Goal: Task Accomplishment & Management: Complete application form

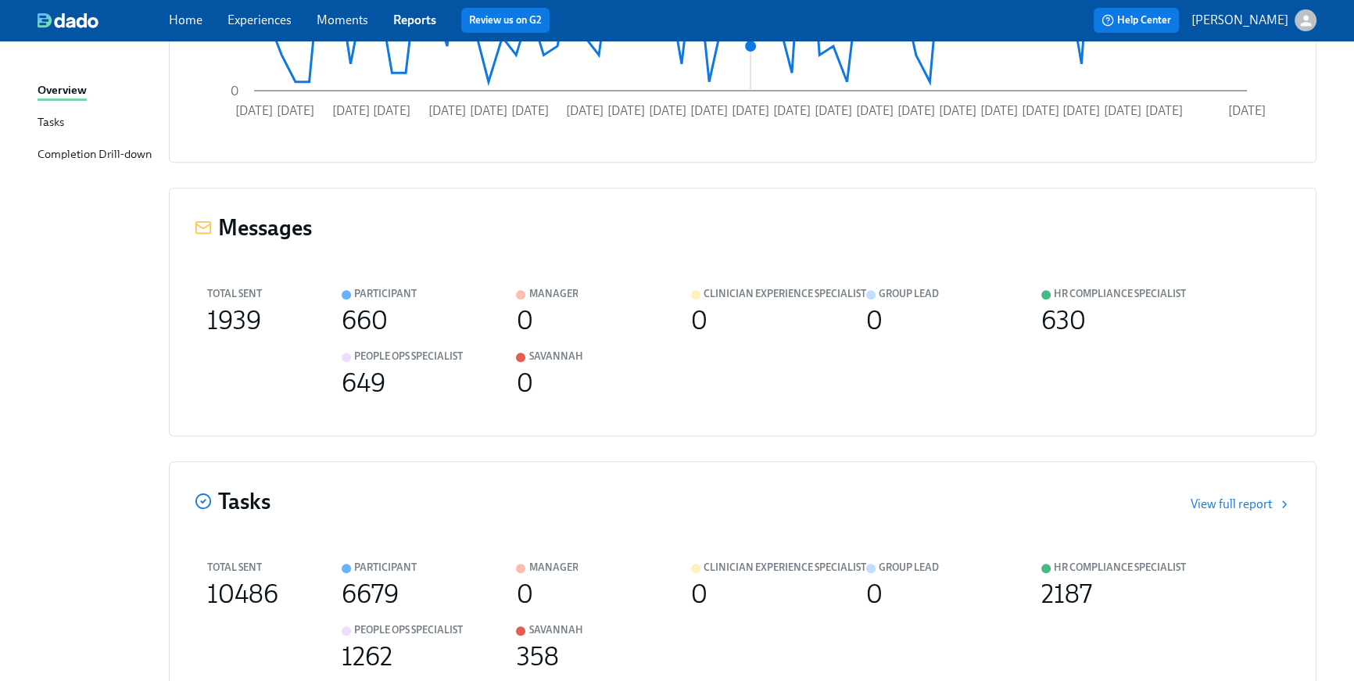
scroll to position [808, 0]
click at [194, 16] on link "Home" at bounding box center [186, 20] width 34 height 15
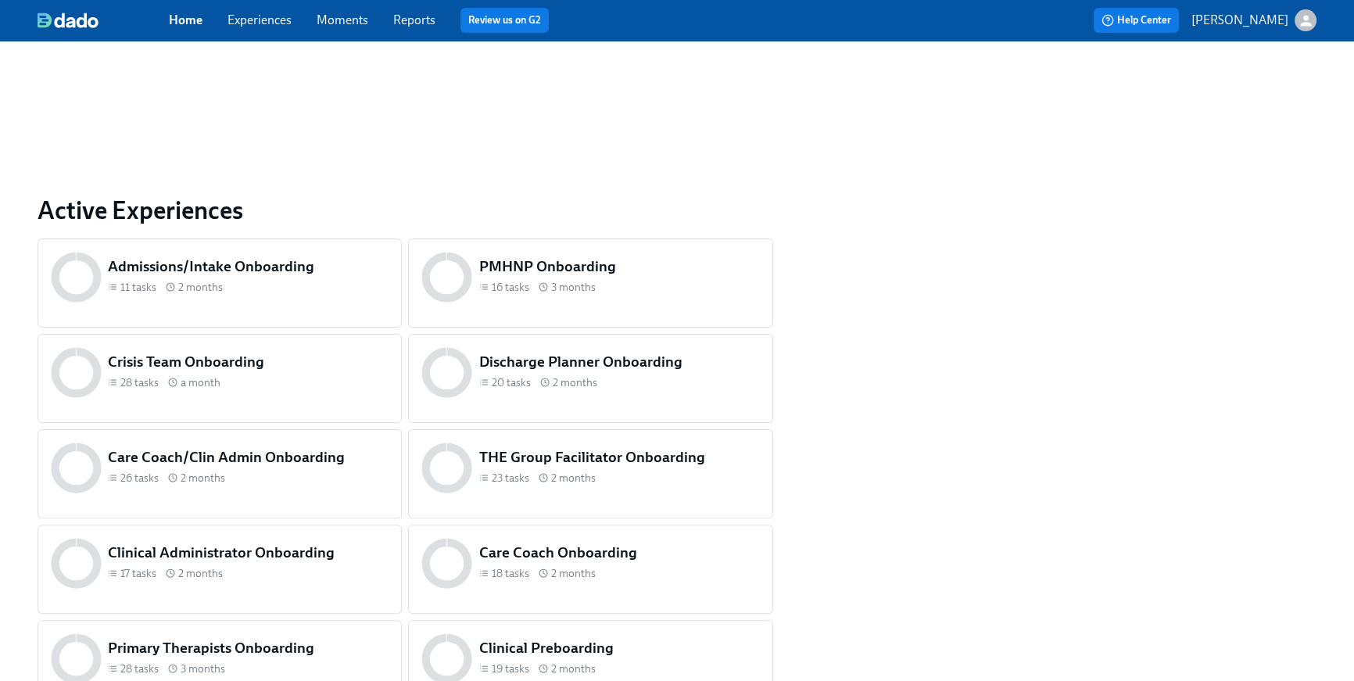
scroll to position [446, 0]
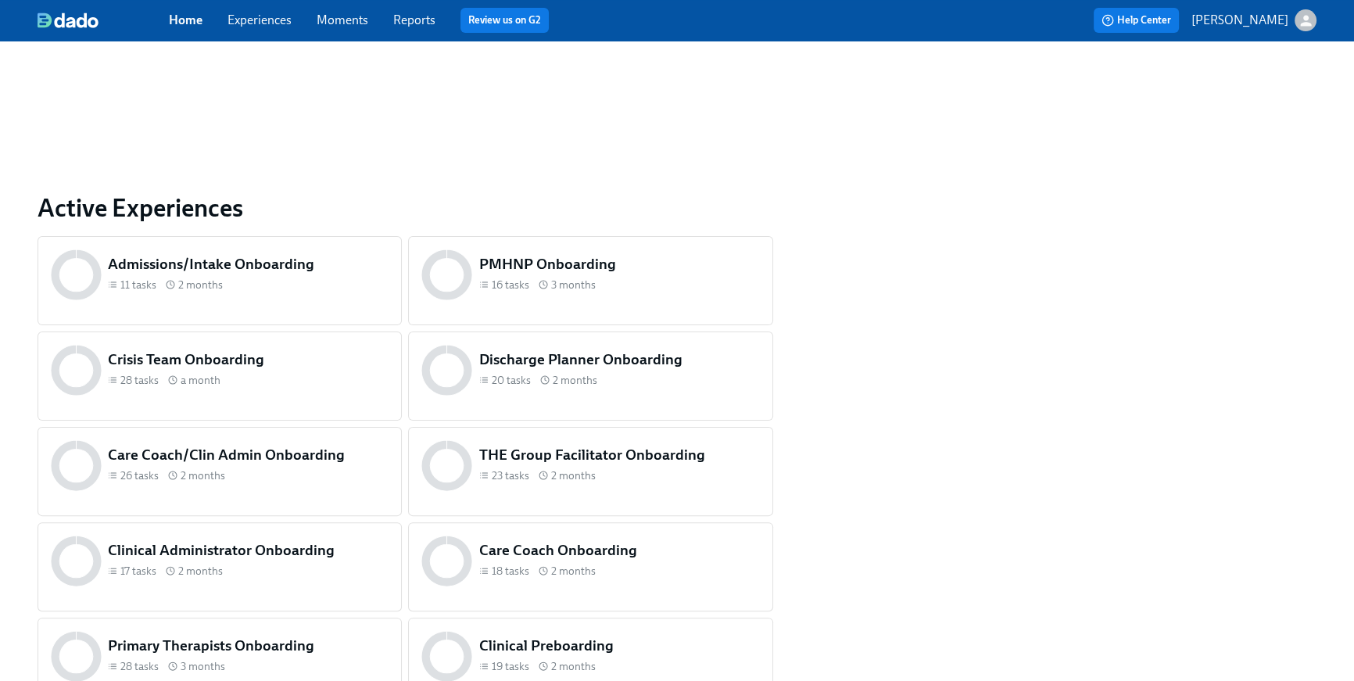
click at [152, 640] on h5 "Primary Therapists Onboarding" at bounding box center [248, 646] width 281 height 20
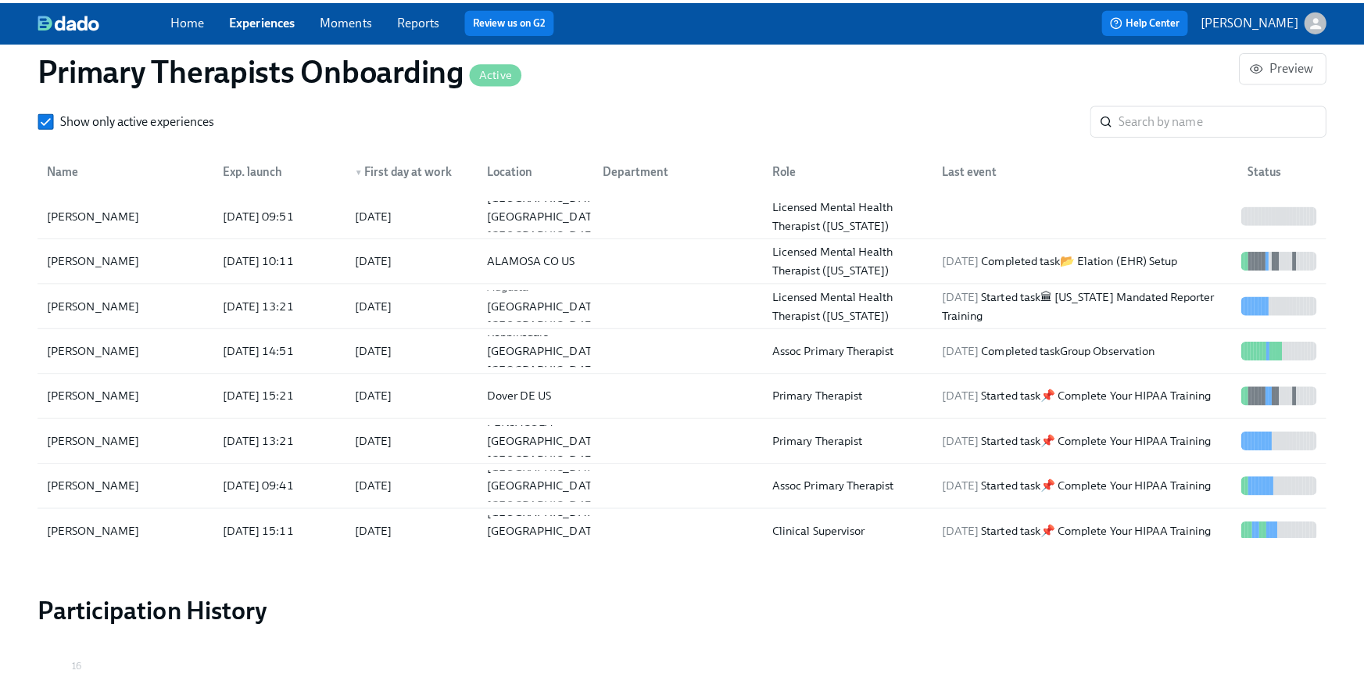
scroll to position [1634, 0]
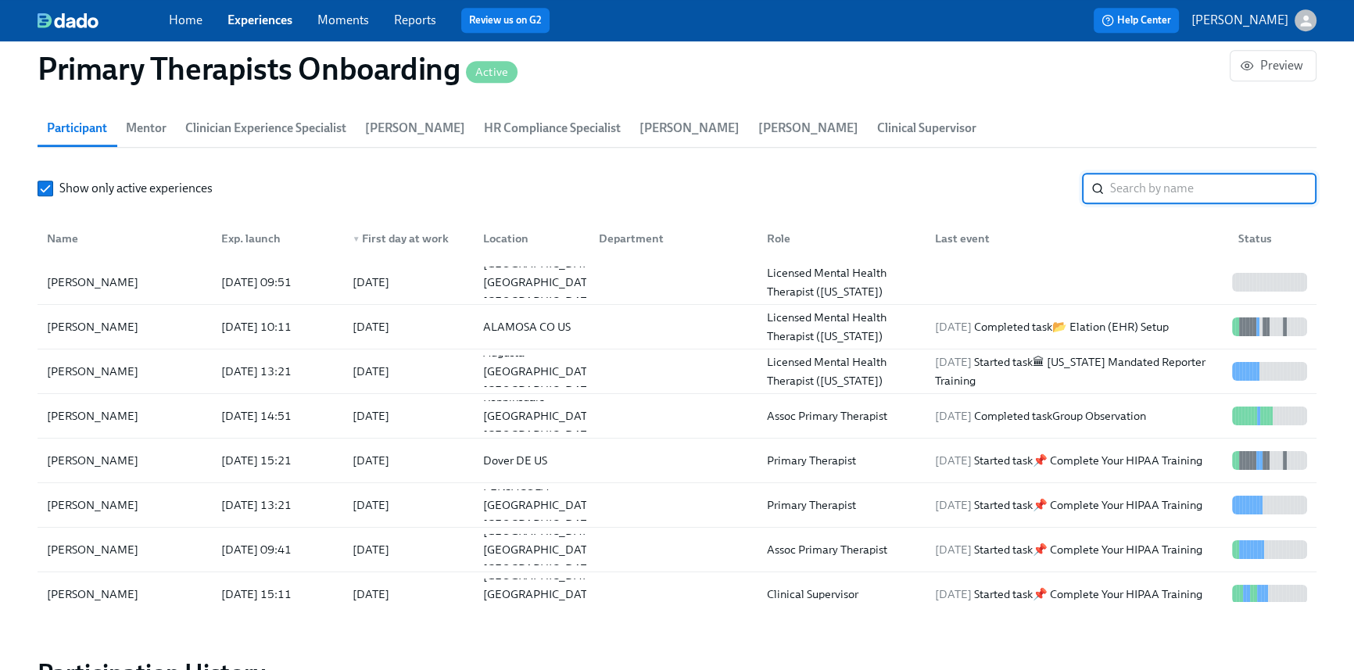
click at [1157, 181] on input "search" at bounding box center [1213, 188] width 206 height 31
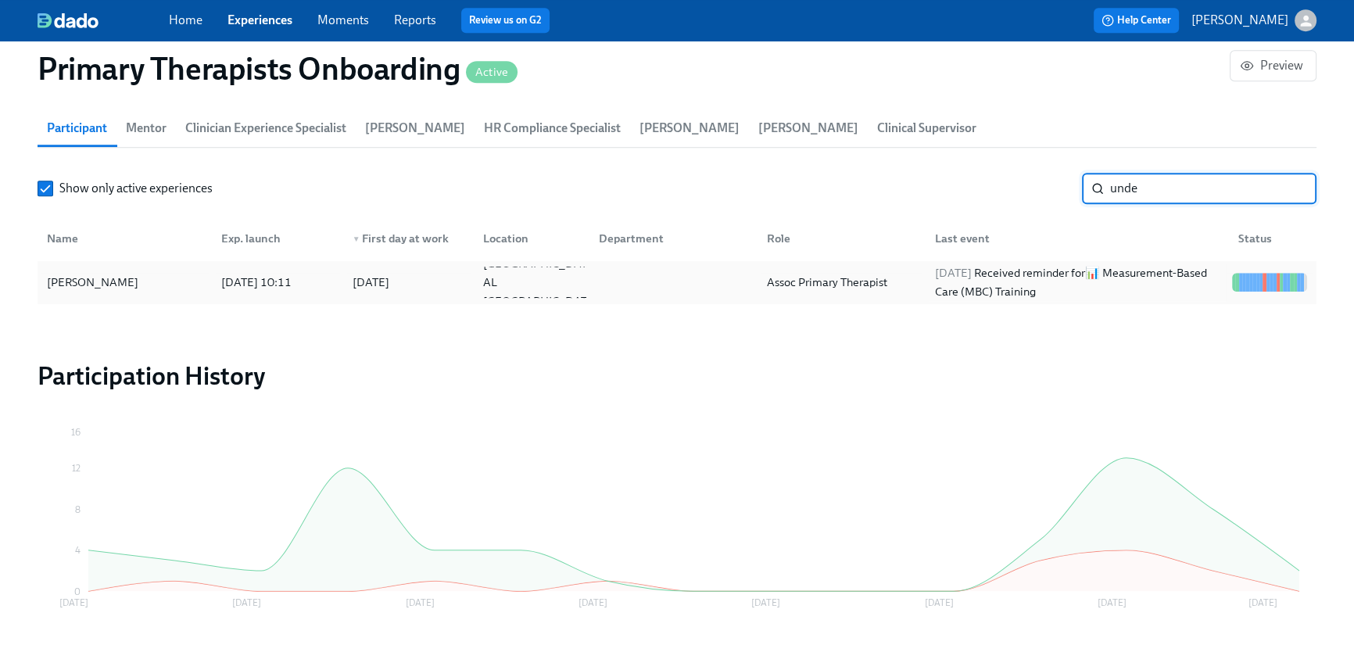
type input "unde"
click at [1165, 285] on div "2025/08/12 Received reminder for 📊 Measurement-Based Care (MBC) Training" at bounding box center [1077, 282] width 297 height 38
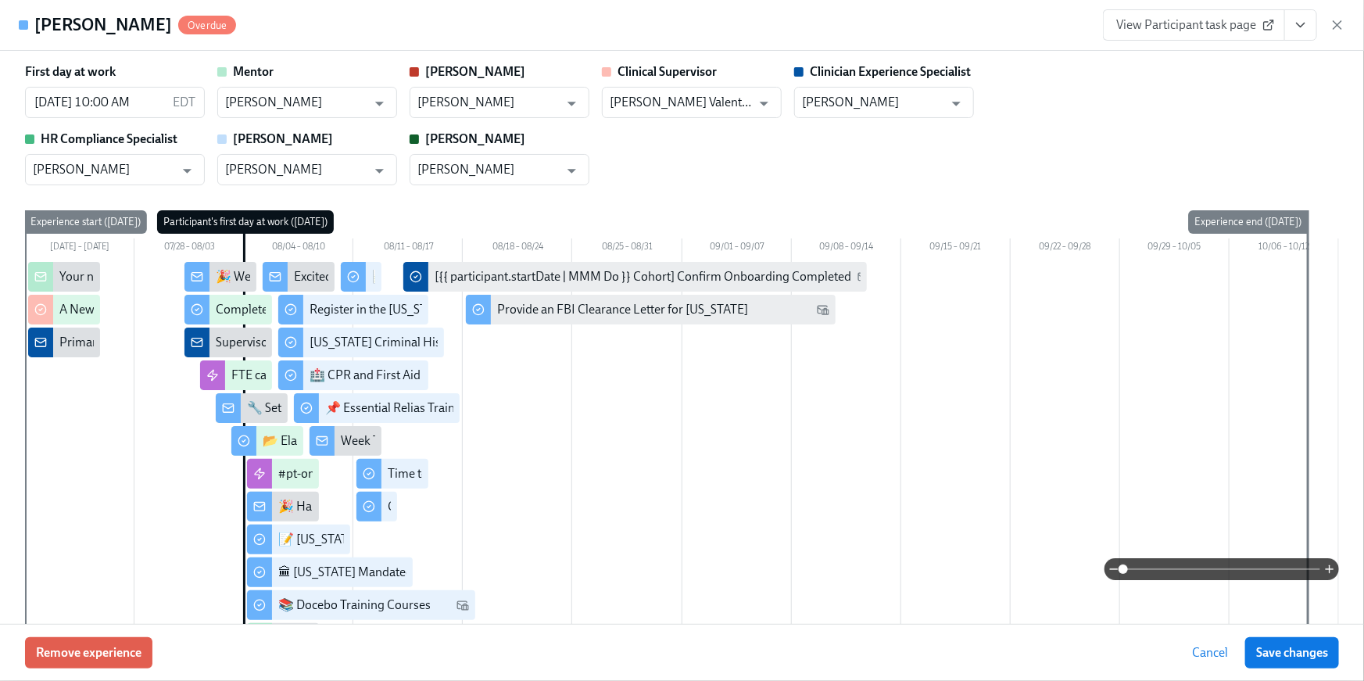
click at [1315, 18] on button "View task page" at bounding box center [1300, 24] width 33 height 31
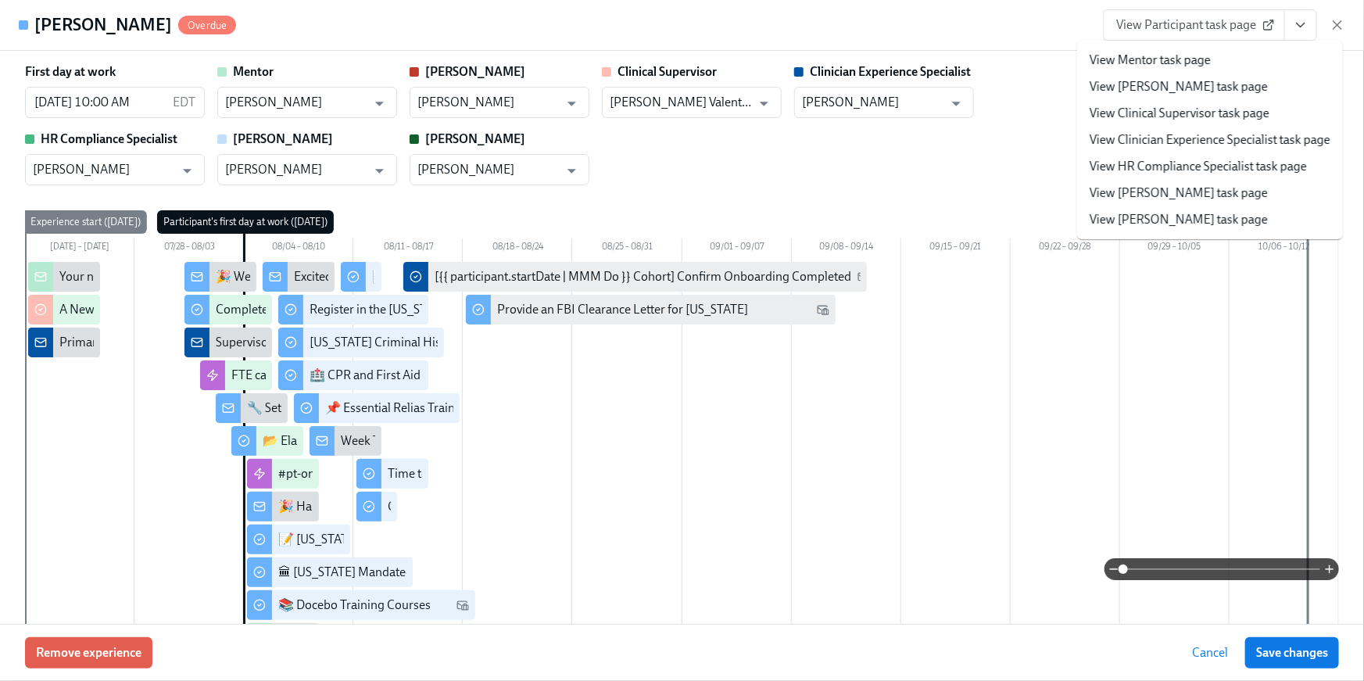
click at [1239, 154] on li "View HR Compliance Specialist task page" at bounding box center [1210, 166] width 266 height 27
click at [1199, 168] on link "View HR Compliance Specialist task page" at bounding box center [1198, 166] width 217 height 17
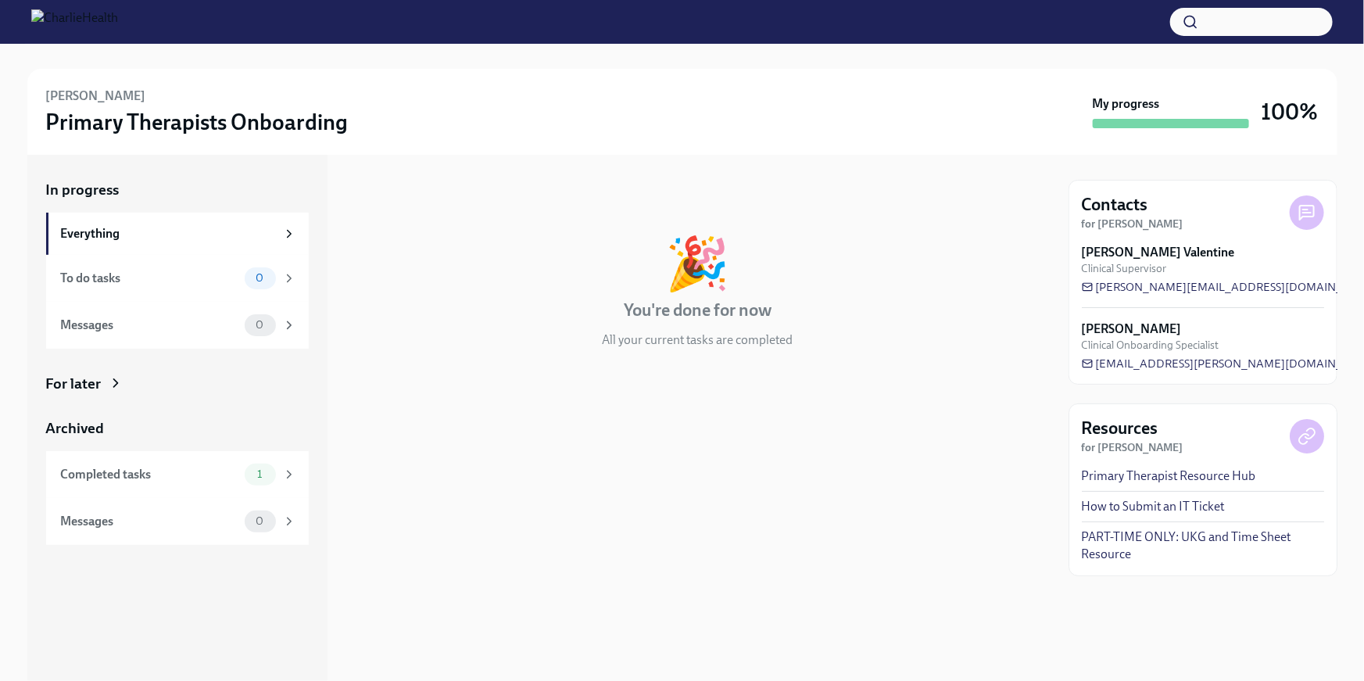
click at [108, 380] on icon at bounding box center [116, 383] width 16 height 16
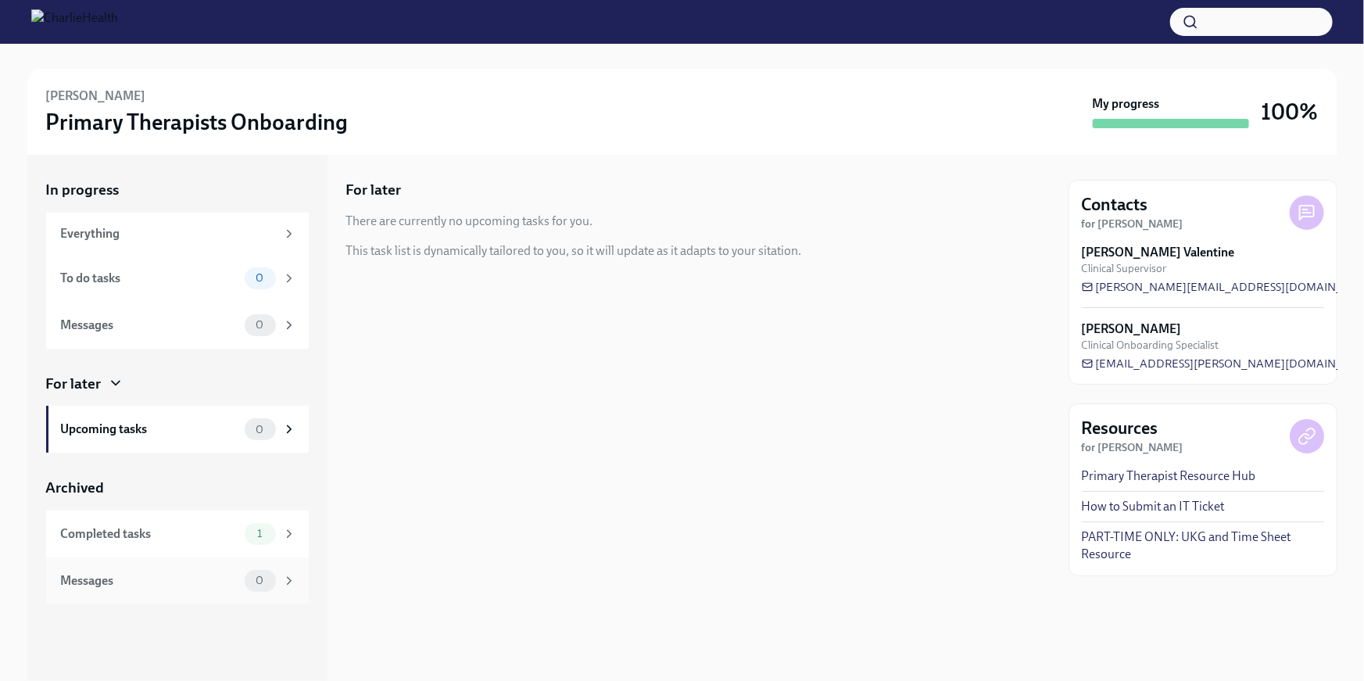
click at [135, 530] on div "Completed tasks" at bounding box center [149, 533] width 177 height 17
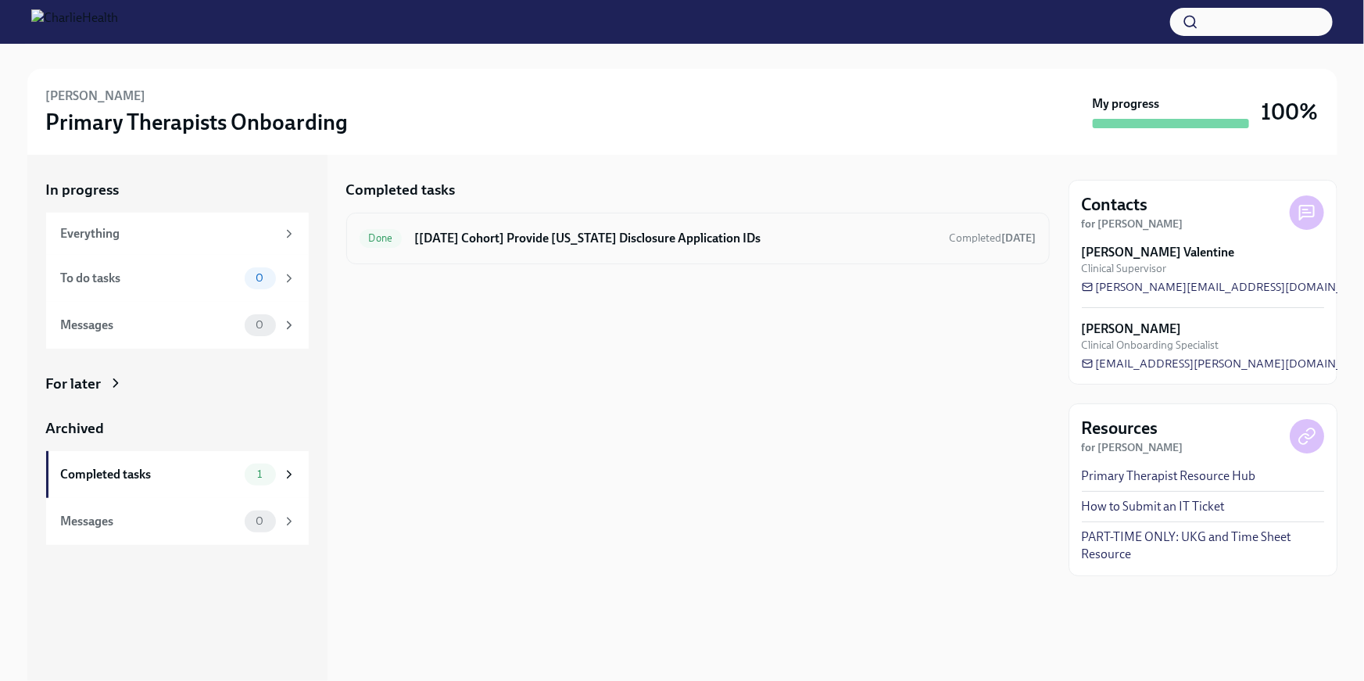
click at [646, 247] on div "Done [Aug 4th Cohort] Provide Utah Disclosure Application IDs Completed 7 days …" at bounding box center [698, 238] width 677 height 25
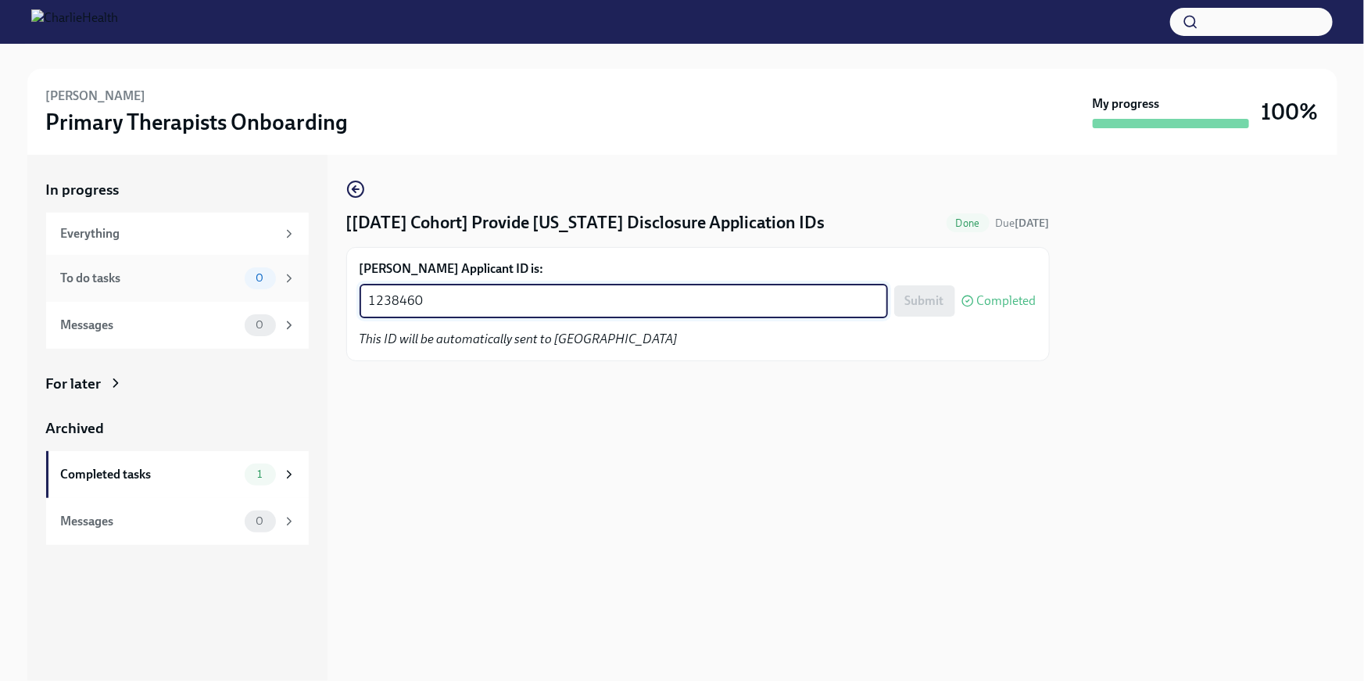
drag, startPoint x: 563, startPoint y: 304, endPoint x: 270, endPoint y: 263, distance: 295.2
click at [260, 274] on div "In progress Everything To do tasks 0 Messages 0 For later Archived Completed ta…" at bounding box center [682, 418] width 1310 height 526
paste textarea "40426"
type textarea "1240426"
click at [921, 303] on span "Submit" at bounding box center [924, 301] width 39 height 16
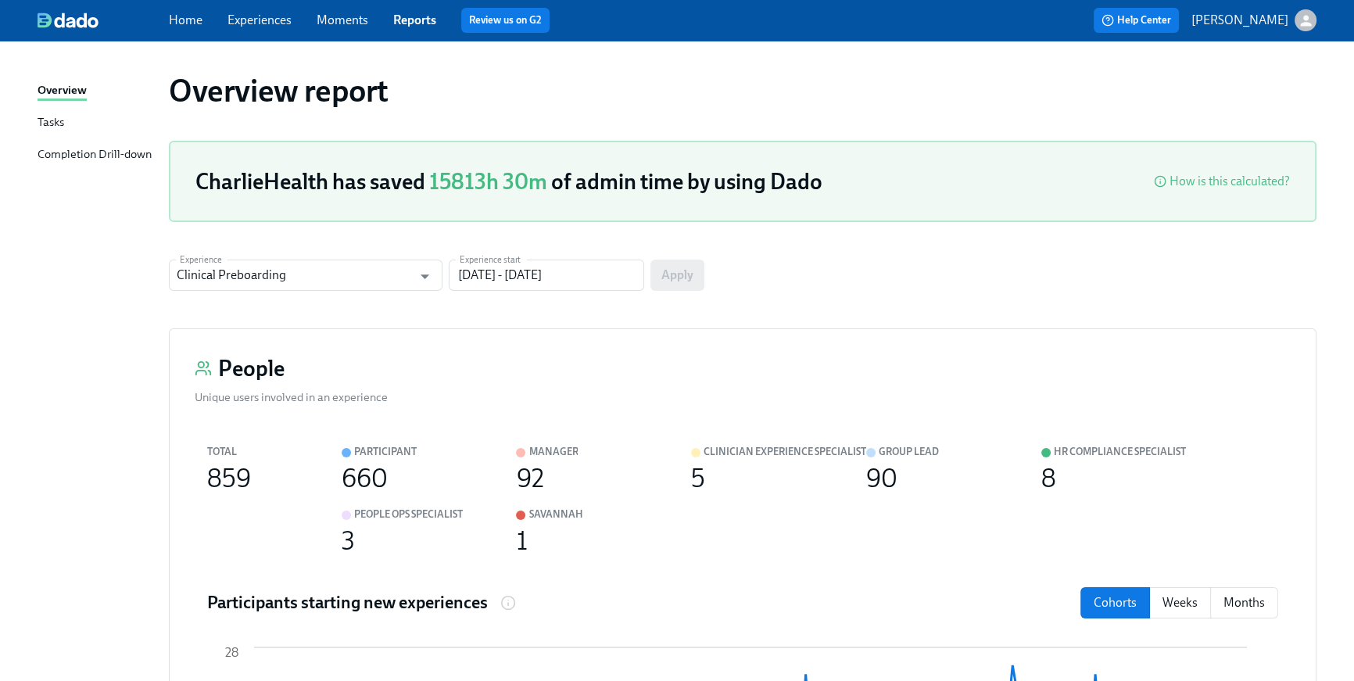
click at [183, 15] on link "Home" at bounding box center [186, 20] width 34 height 15
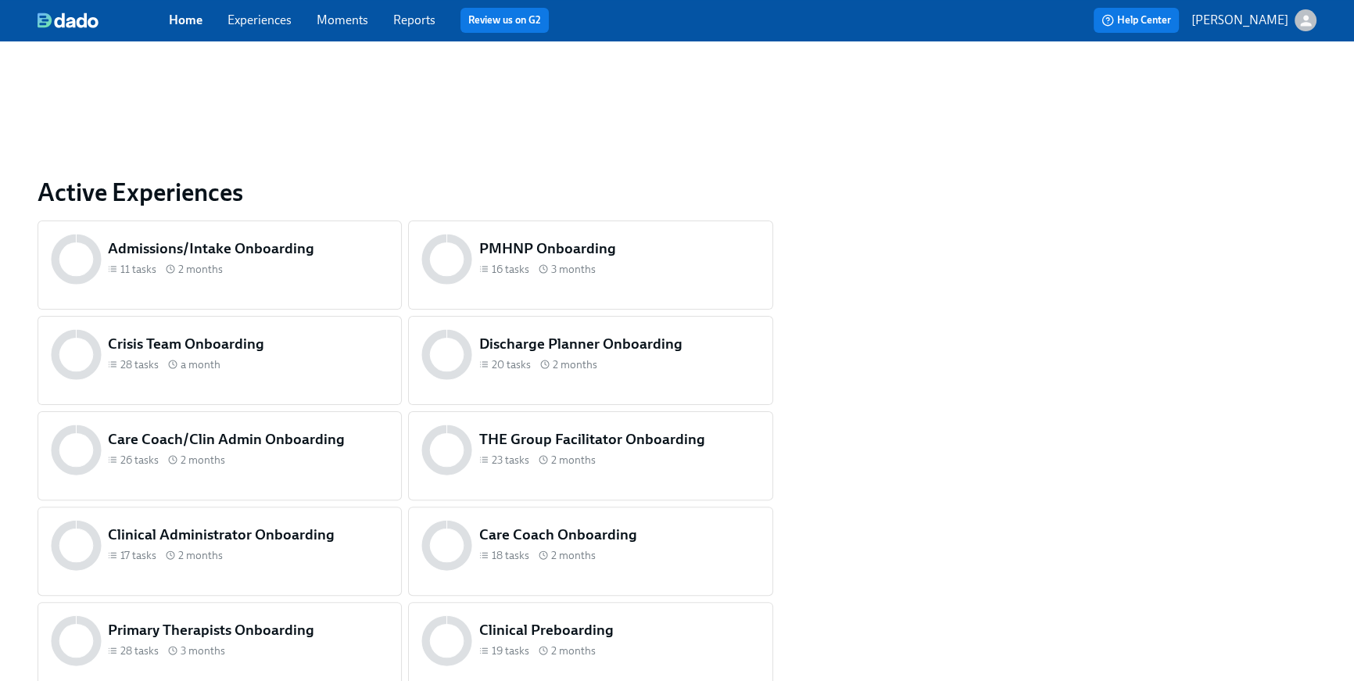
scroll to position [558, 0]
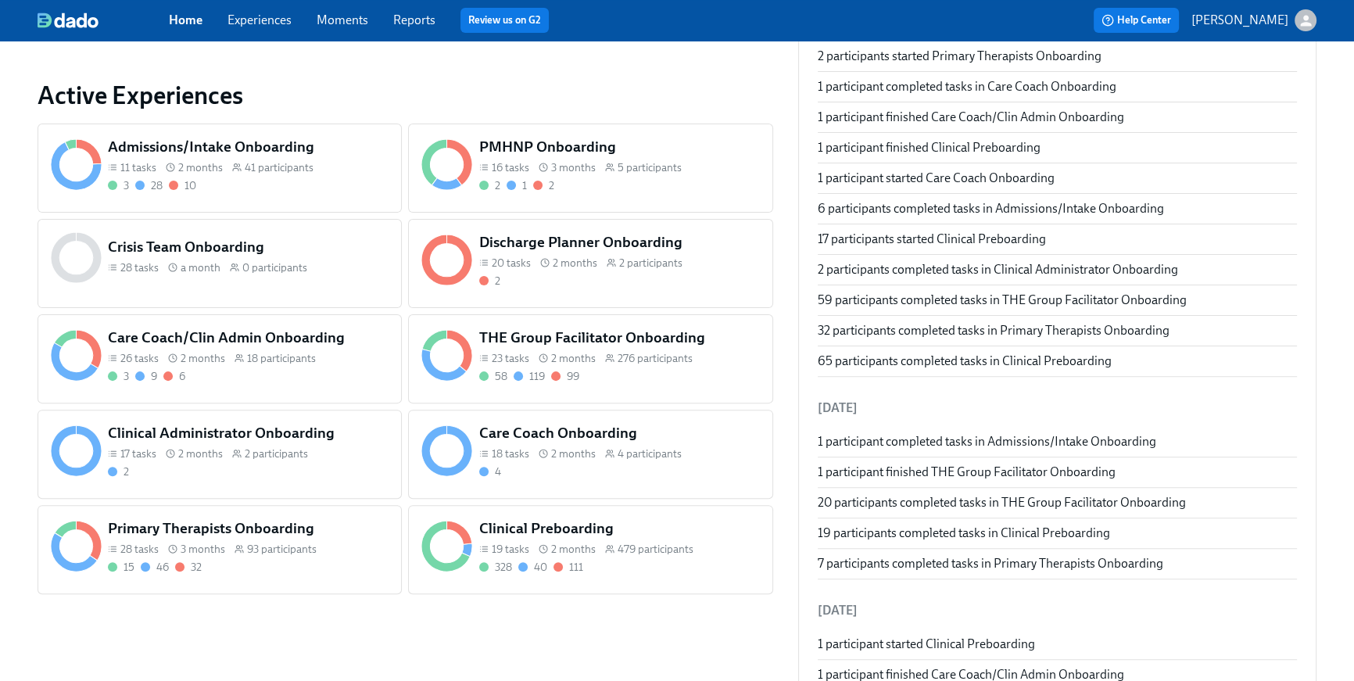
drag, startPoint x: 625, startPoint y: 346, endPoint x: 189, endPoint y: 3, distance: 554.4
click at [626, 346] on h5 "THE Group Facilitator Onboarding" at bounding box center [619, 338] width 281 height 20
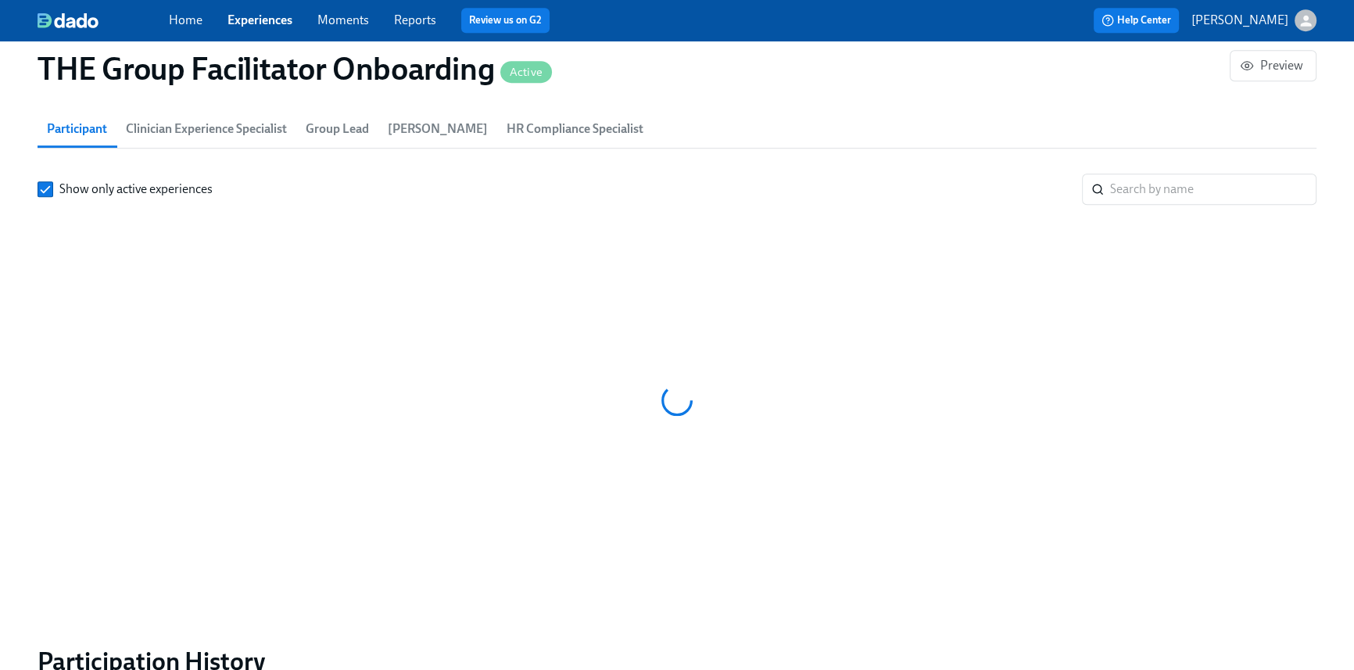
scroll to position [1478, 0]
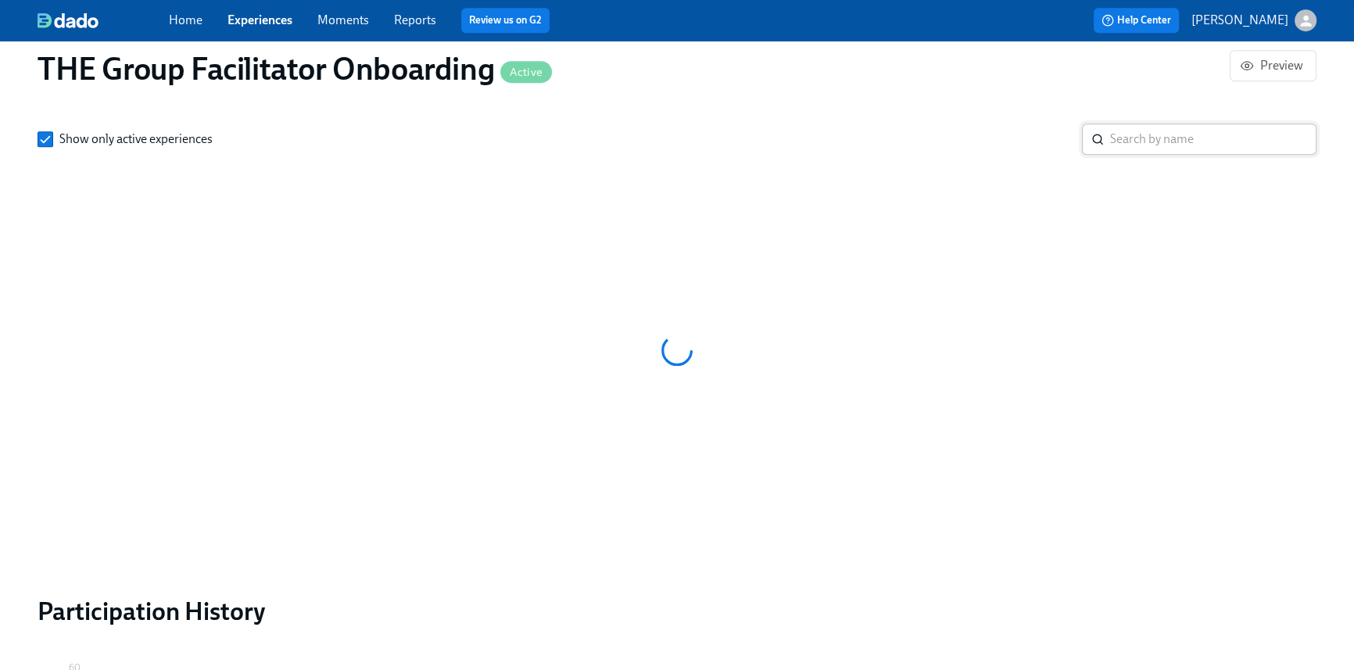
click at [1126, 155] on input "search" at bounding box center [1213, 139] width 206 height 31
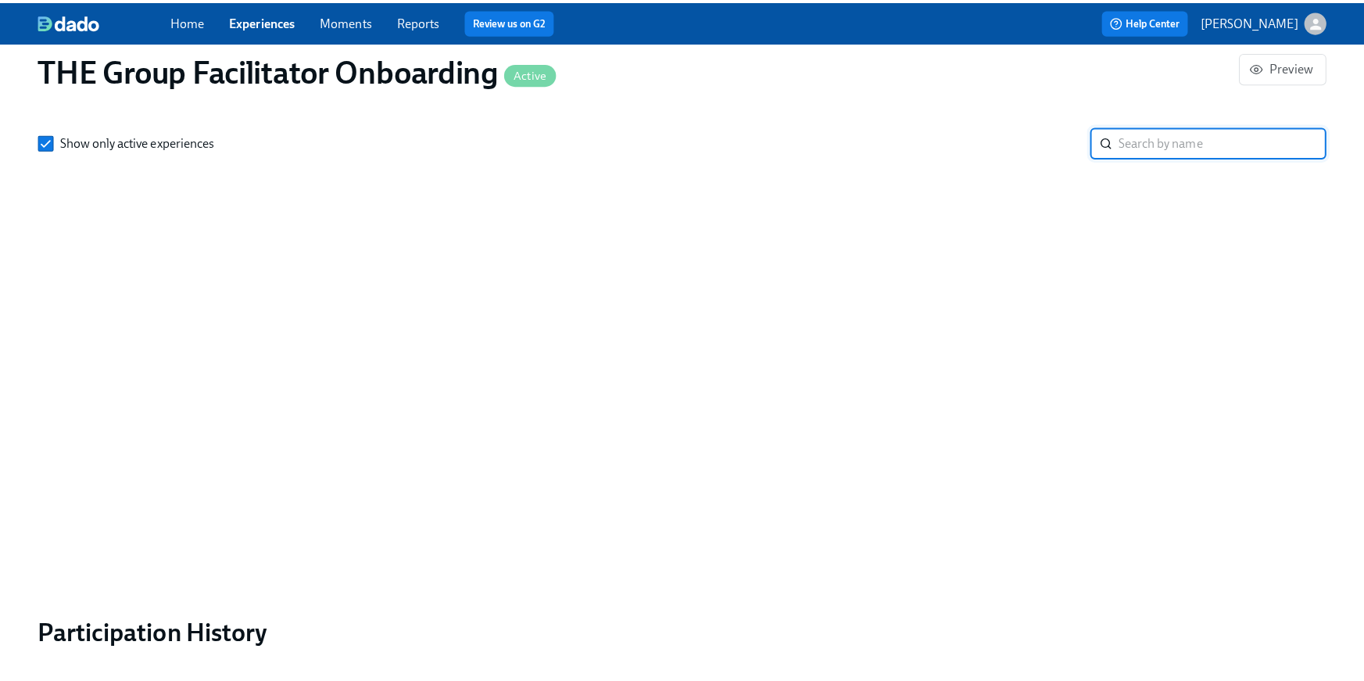
scroll to position [1297, 0]
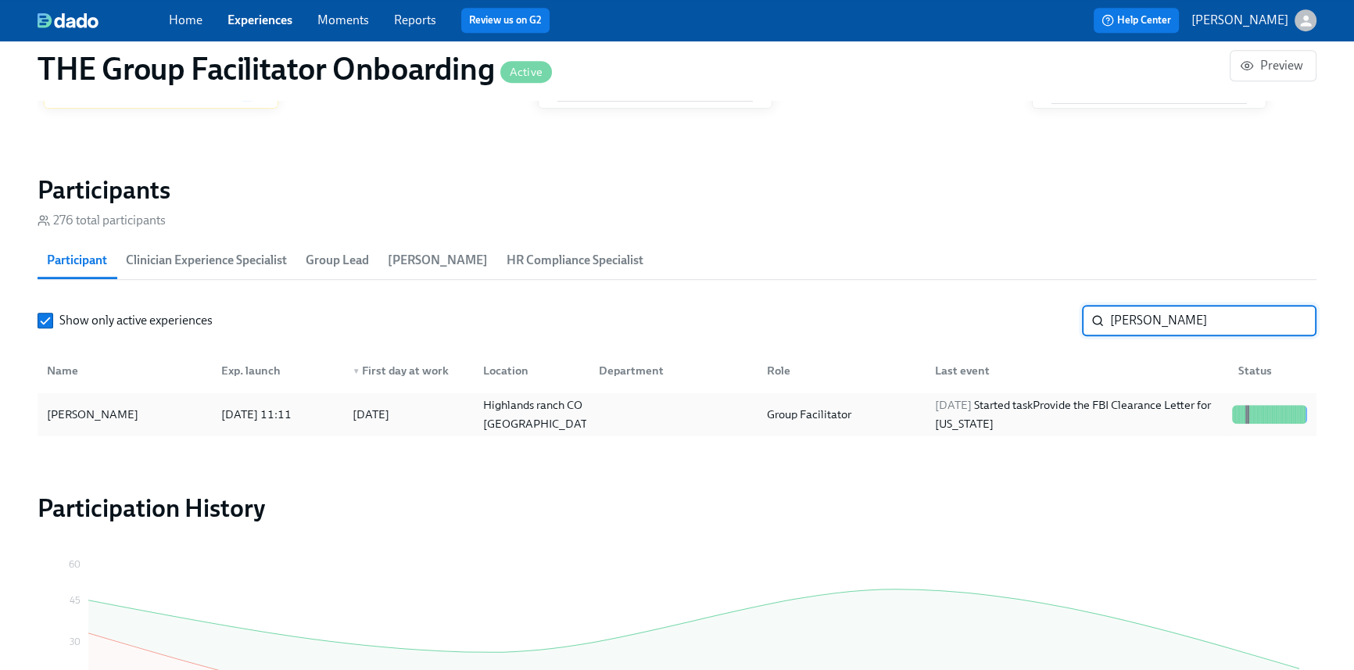
type input "atwell"
click at [1078, 400] on div "2025/08/12 Started task Provide the FBI Clearance Letter for Pennsylvania" at bounding box center [1077, 415] width 297 height 38
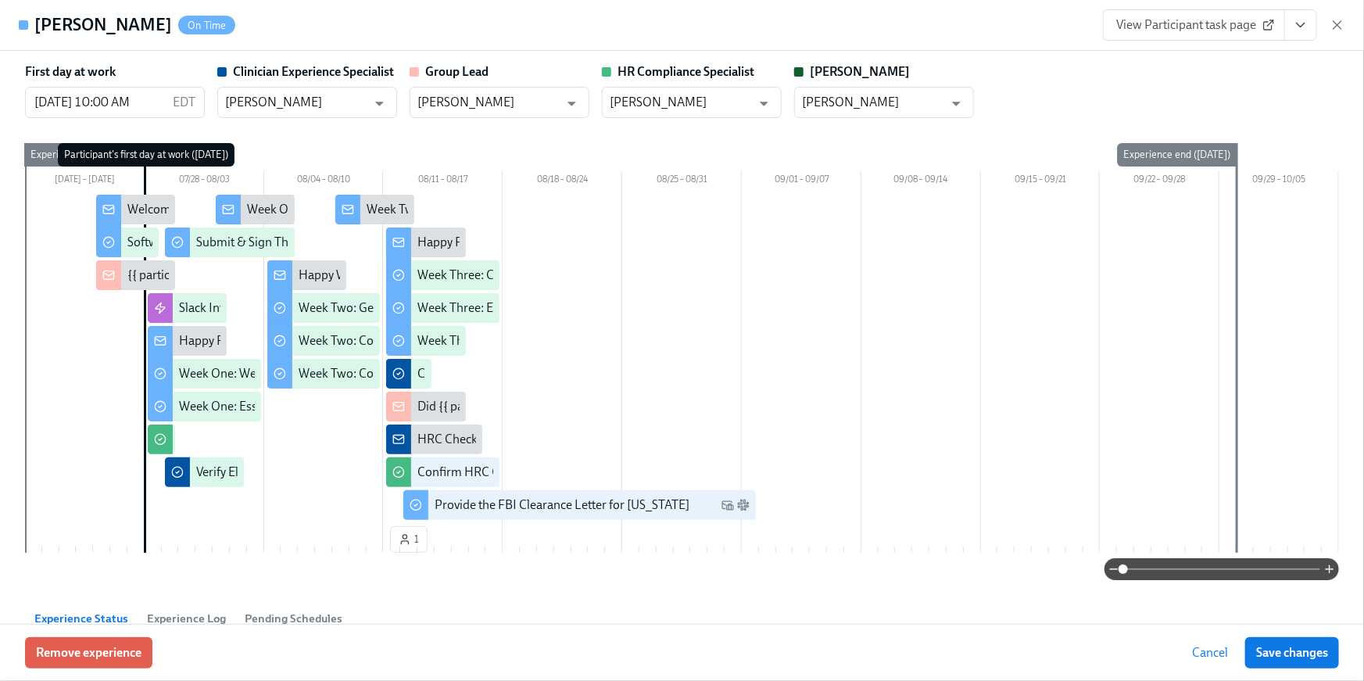
click at [1305, 28] on icon "View task page" at bounding box center [1301, 25] width 16 height 16
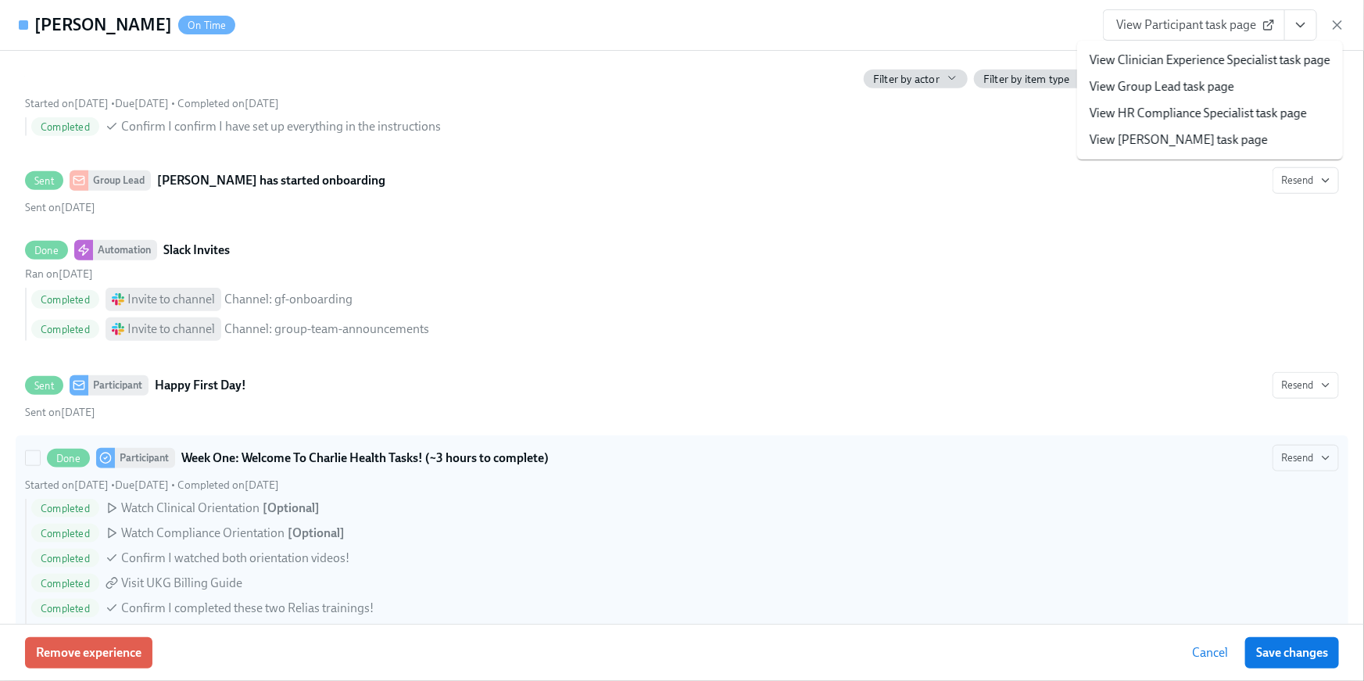
scroll to position [724, 0]
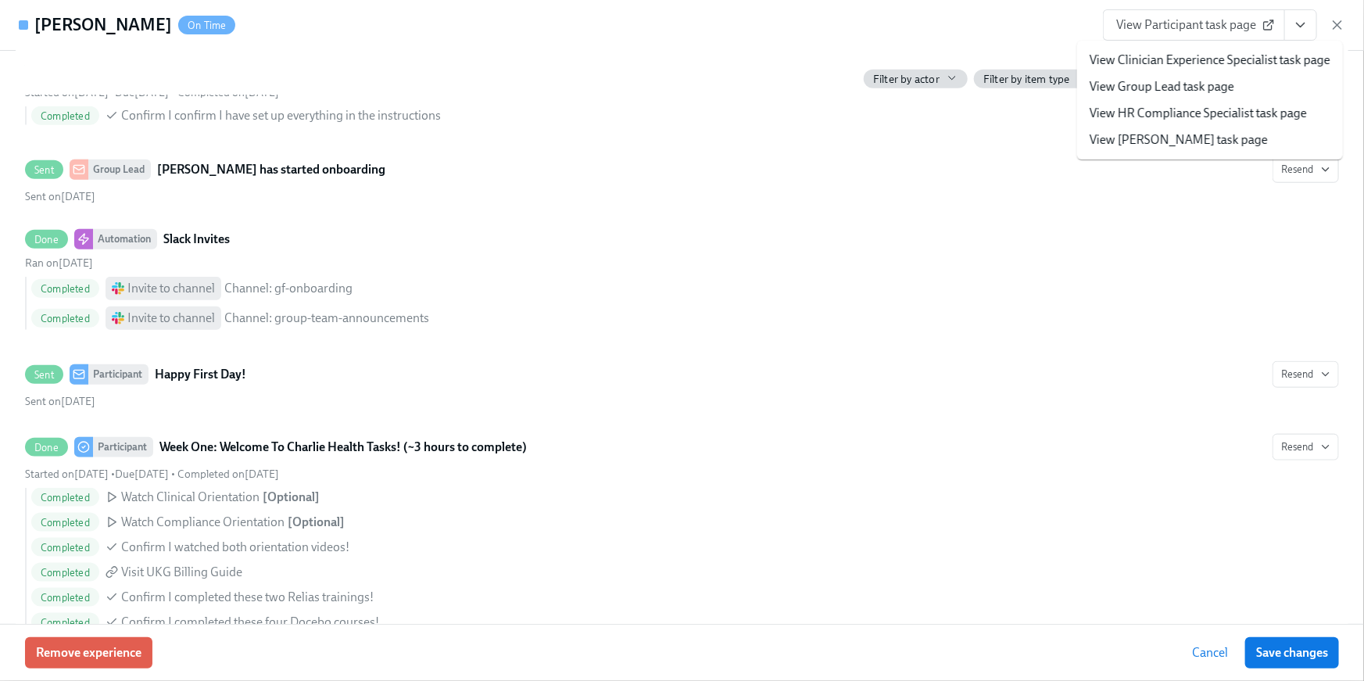
drag, startPoint x: 1248, startPoint y: 115, endPoint x: 315, endPoint y: 1, distance: 940.3
